Goal: Task Accomplishment & Management: Complete application form

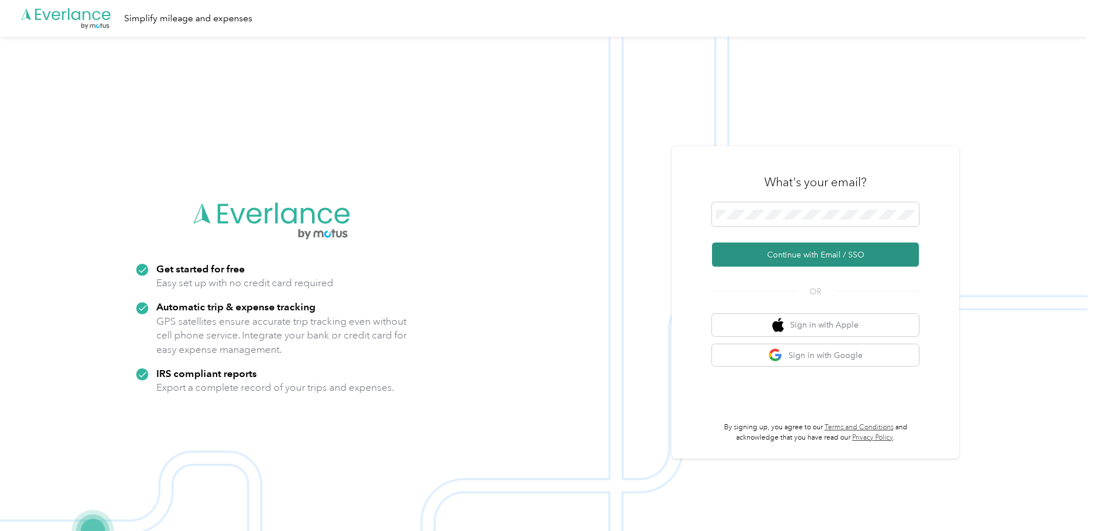
click at [821, 258] on button "Continue with Email / SSO" at bounding box center [815, 255] width 207 height 24
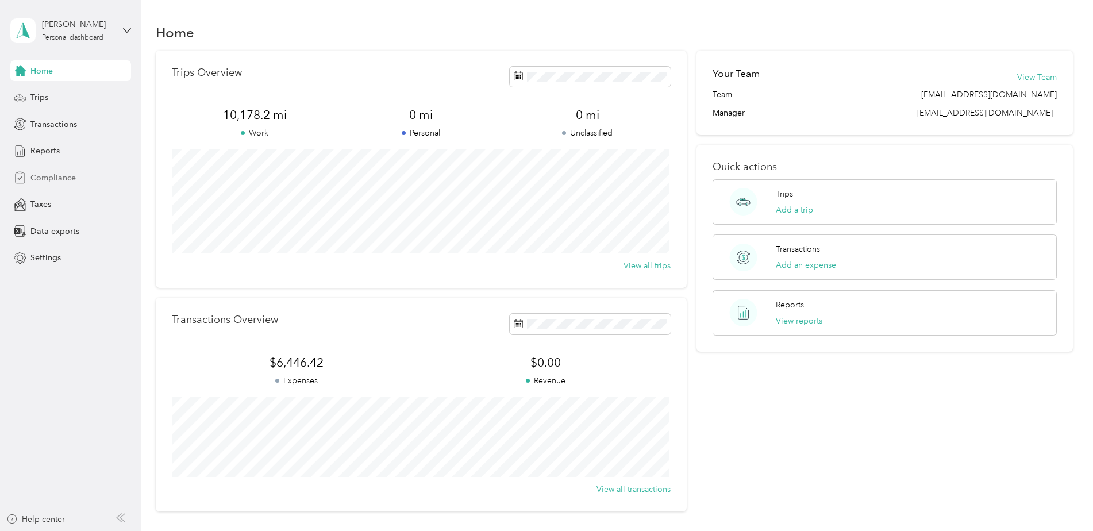
click at [59, 175] on span "Compliance" at bounding box center [52, 178] width 45 height 12
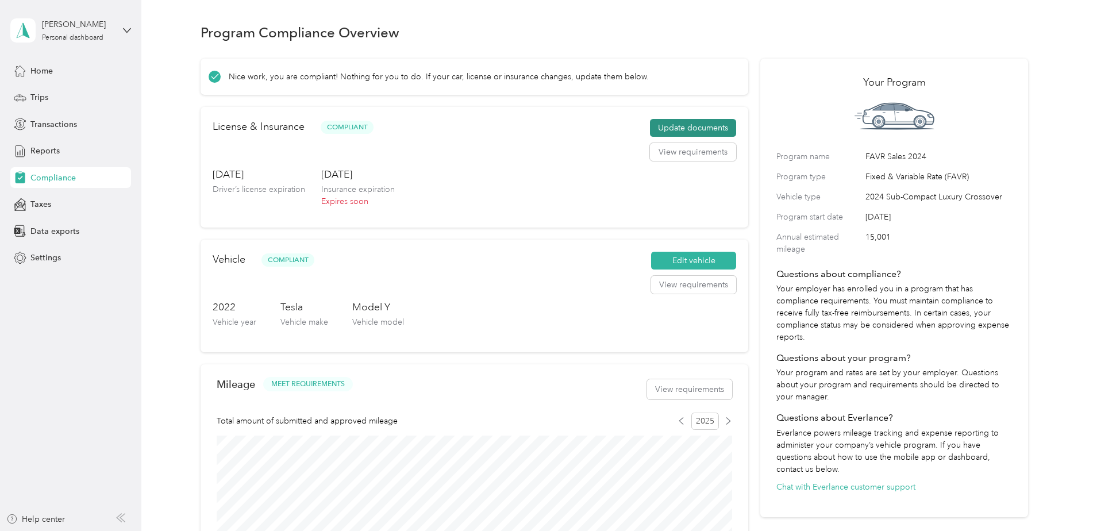
click at [708, 126] on button "Update documents" at bounding box center [693, 128] width 86 height 18
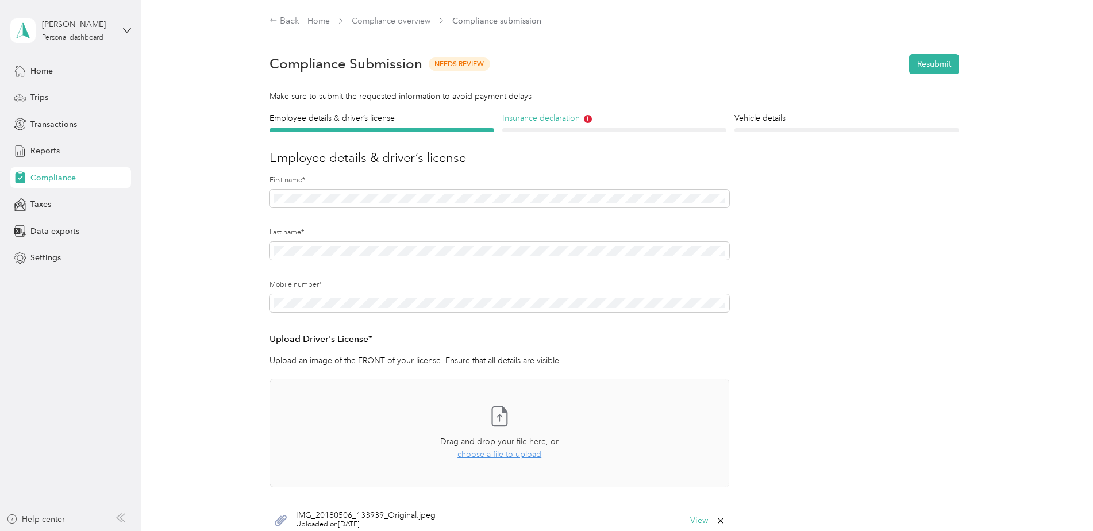
click at [547, 120] on h4 "Insurance declaration" at bounding box center [614, 118] width 225 height 12
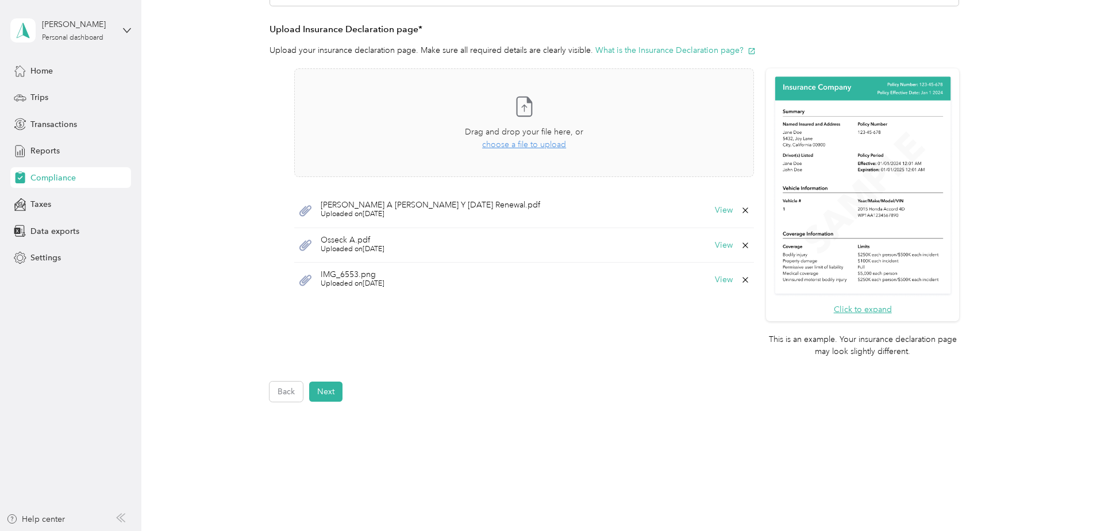
scroll to position [287, 0]
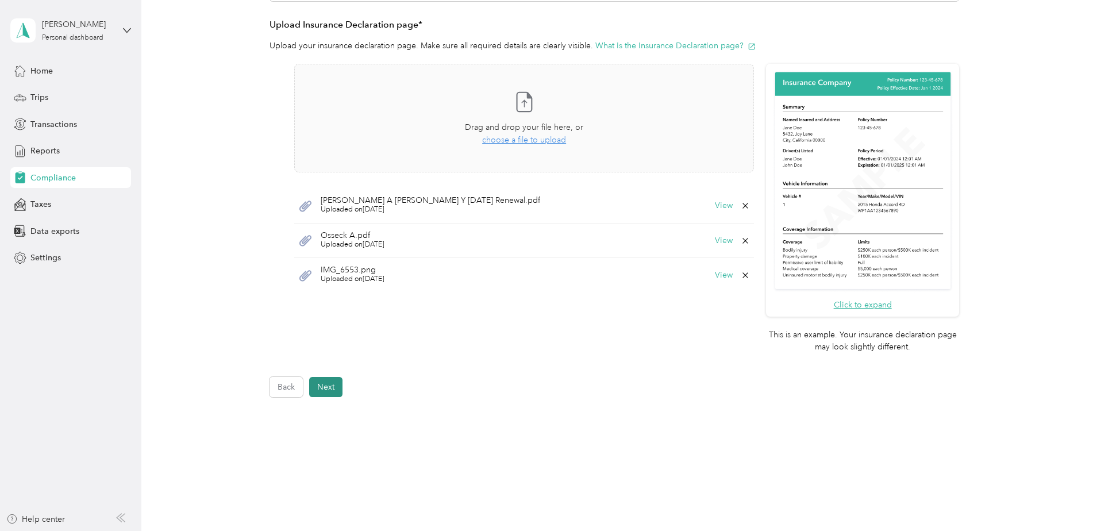
click at [322, 392] on button "Next" at bounding box center [325, 387] width 33 height 20
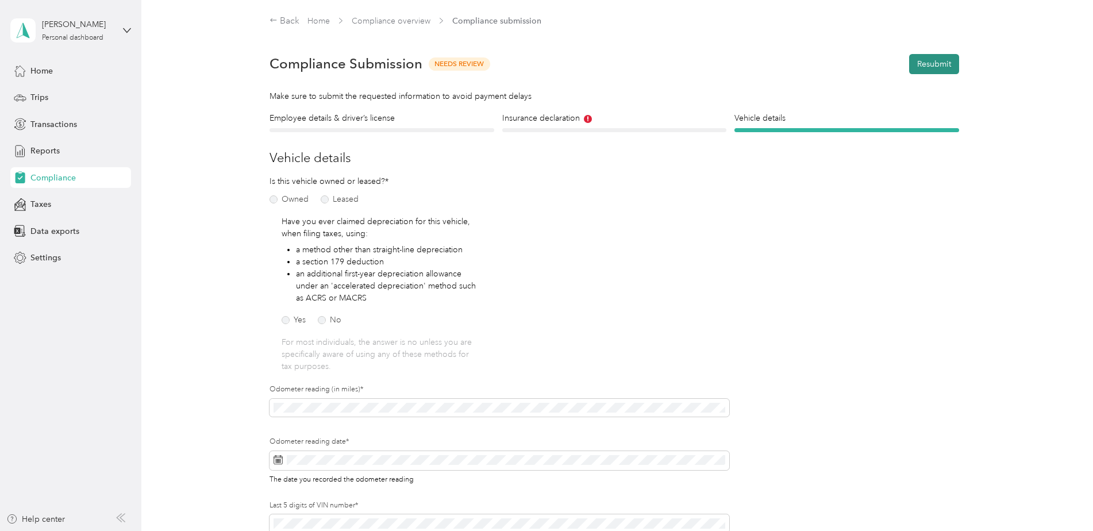
click at [941, 64] on button "Resubmit" at bounding box center [934, 64] width 50 height 20
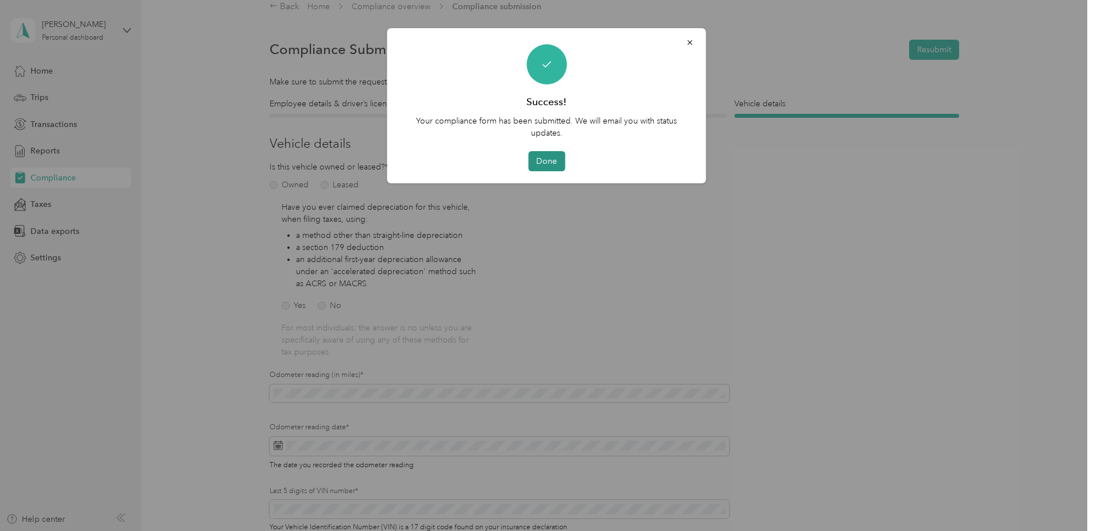
click at [539, 168] on button "Done" at bounding box center [546, 161] width 37 height 20
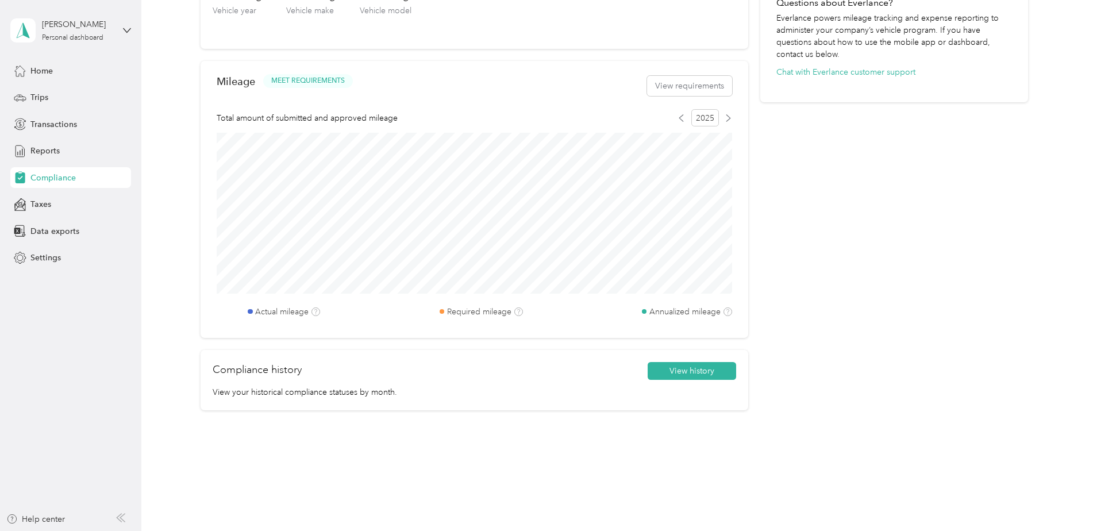
scroll to position [417, 0]
